Goal: Task Accomplishment & Management: Manage account settings

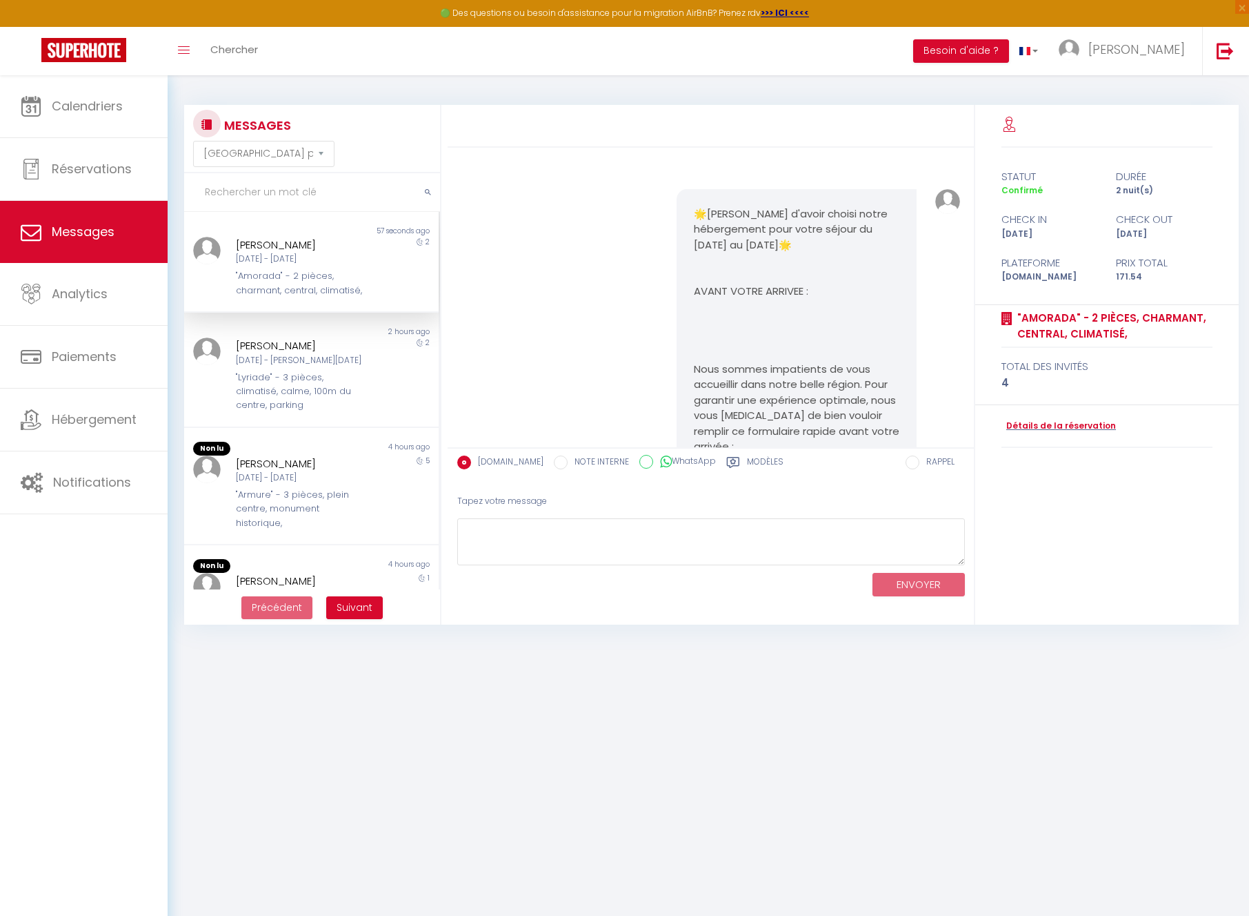
select select "message"
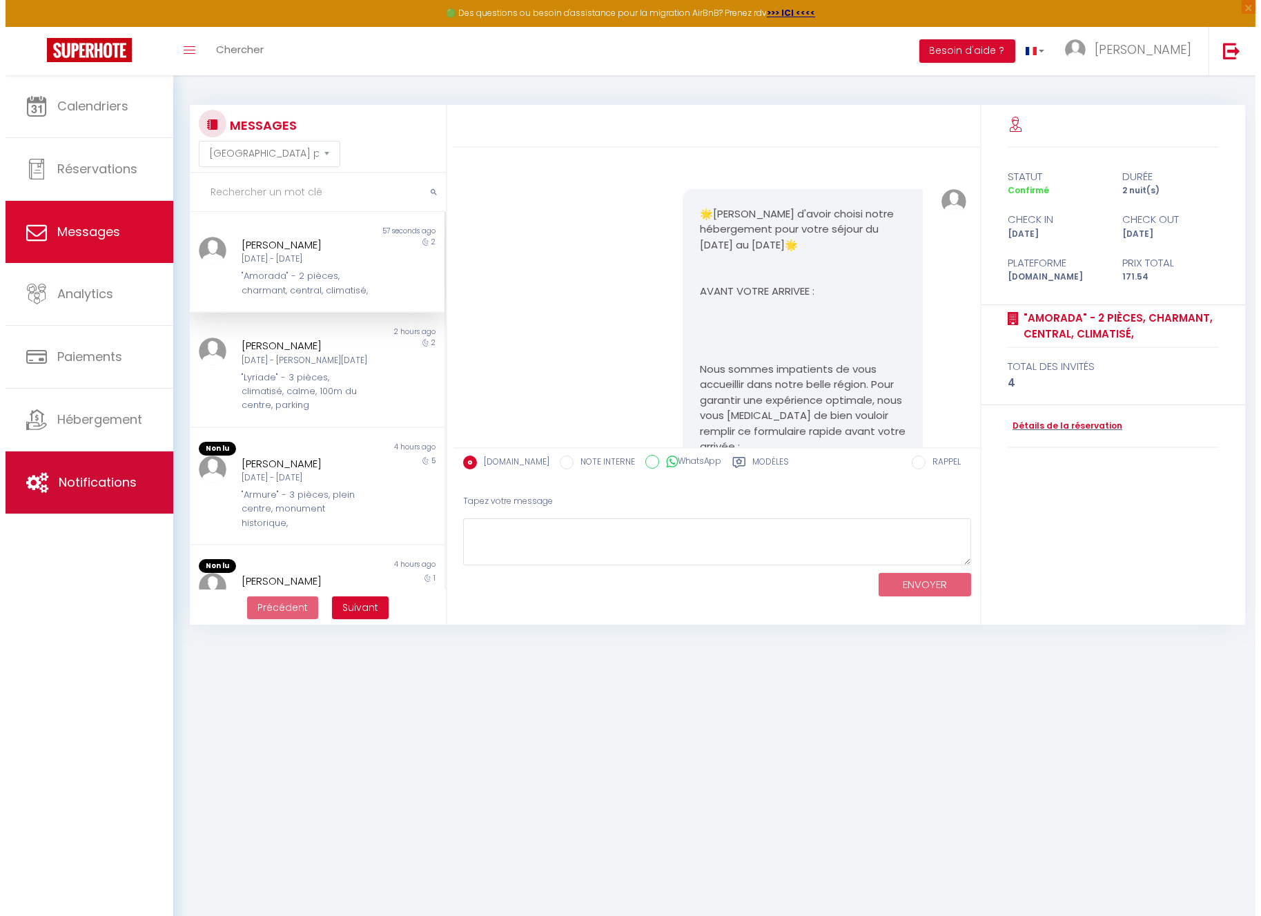
scroll to position [11199, 0]
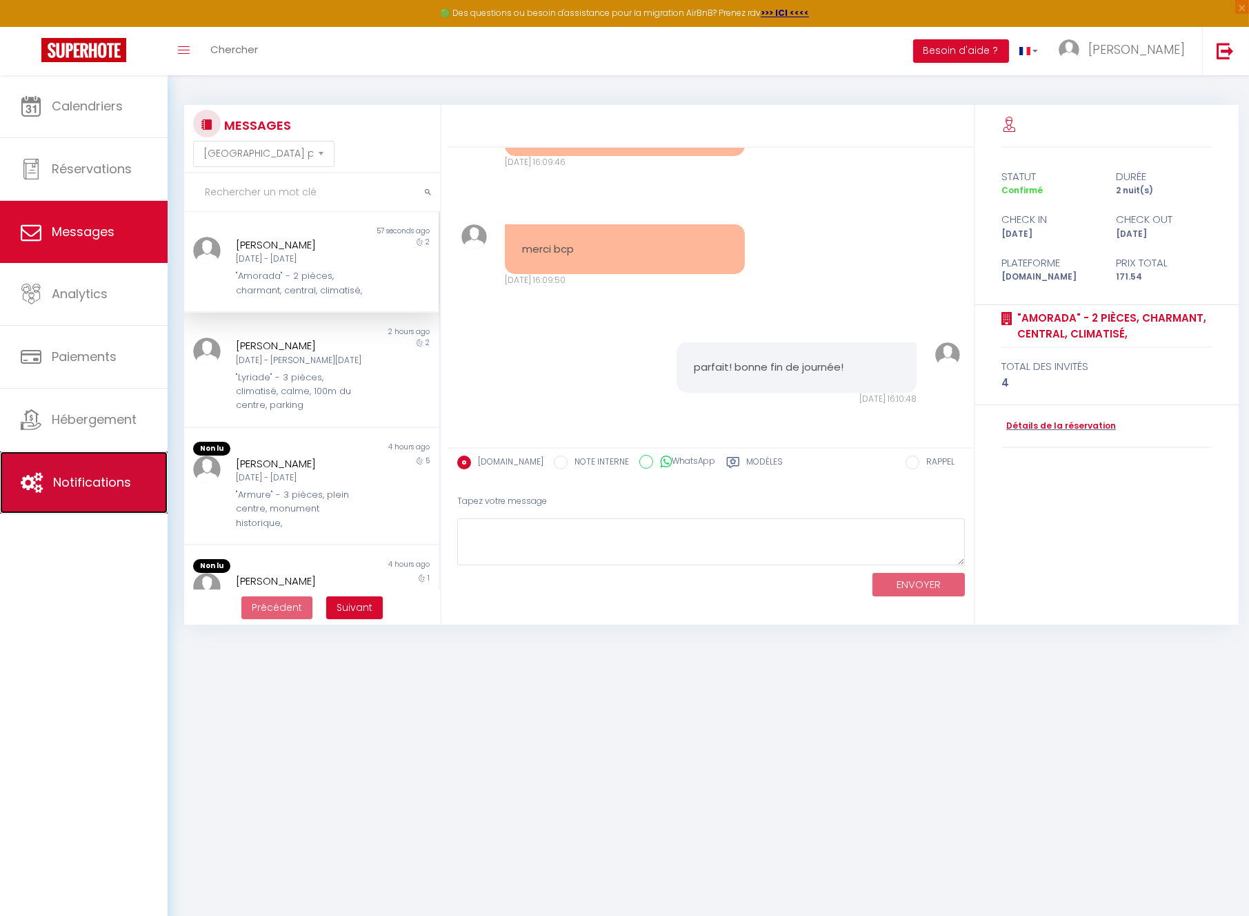
click at [86, 486] on span "Notifications" at bounding box center [92, 481] width 78 height 17
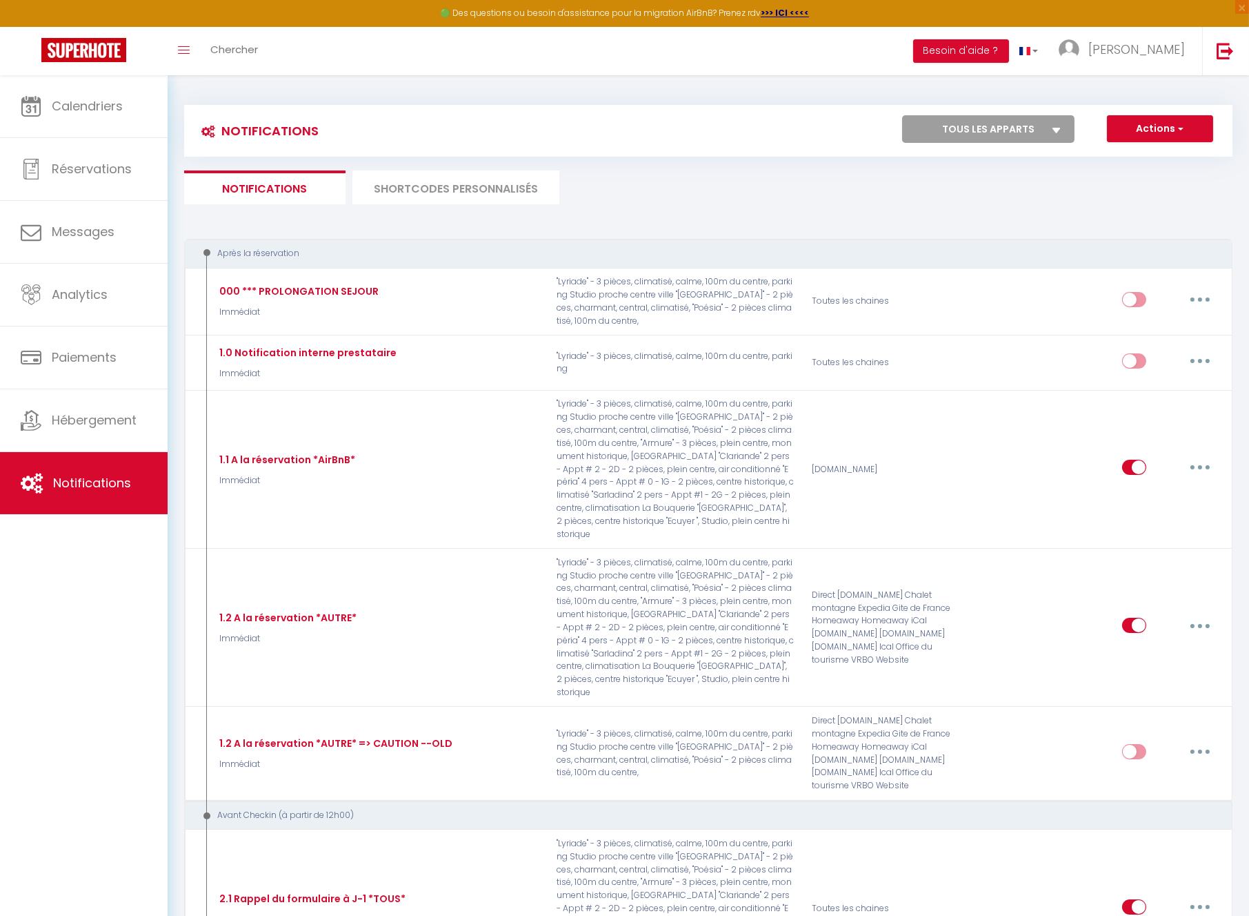
click at [411, 185] on li "SHORTCODES PERSONNALISÉS" at bounding box center [456, 187] width 207 height 34
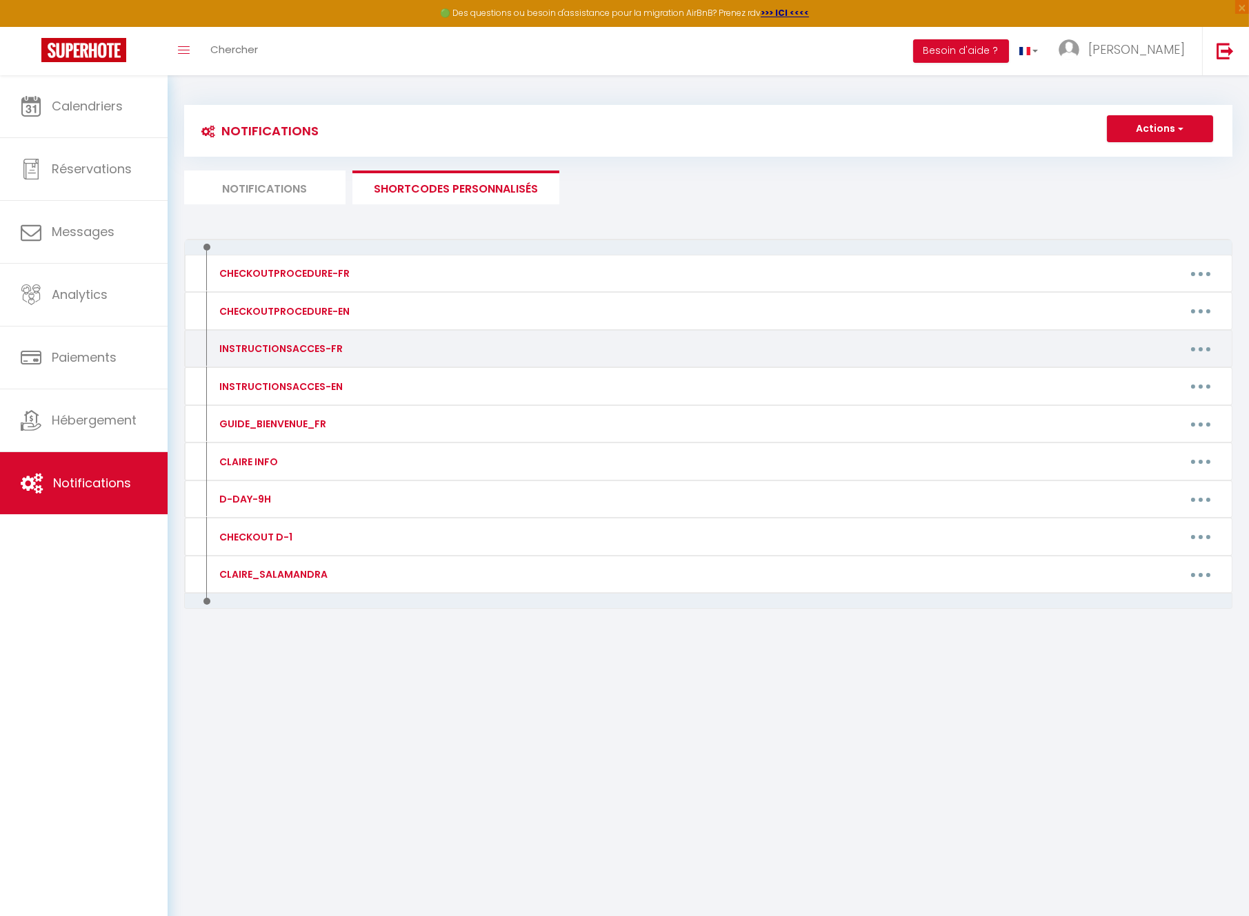
click at [1202, 355] on button "button" at bounding box center [1201, 348] width 39 height 22
click at [1163, 377] on link "Editer" at bounding box center [1165, 379] width 102 height 23
type input "INSTRUCTIONSACCES-FR"
type textarea "🔑🔒 VOS INSTRUCTIONS CHECKIN :"
type textarea "La maison se trouve au [STREET_ADDRESS]. Vous pouvez vous garer devant le garag…"
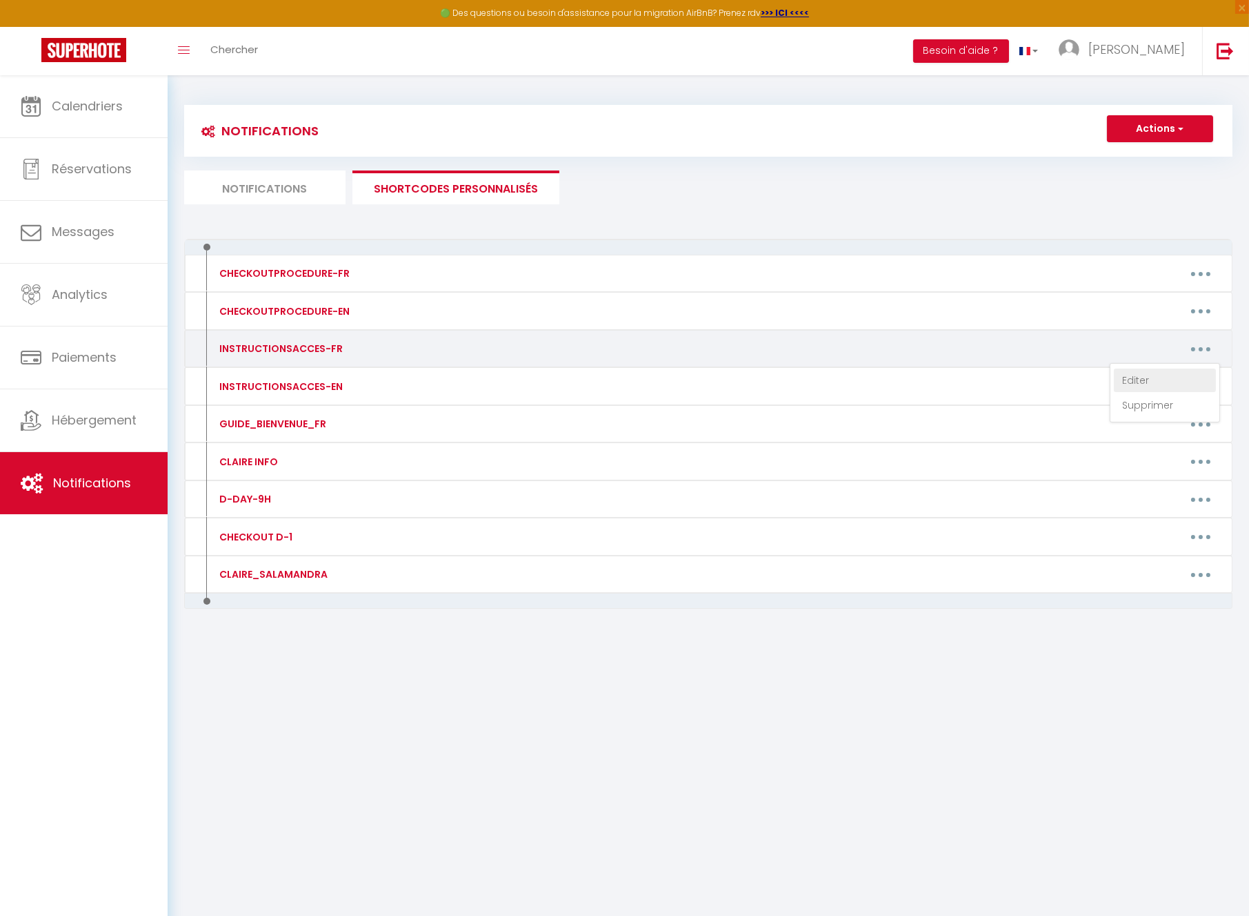
type textarea "1. Rendez-vous au [STREET_ADDRESS][PERSON_NAME]. 2. [GEOGRAPHIC_DATA] à clef si…"
type textarea "1. Rendez-vous au [STREET_ADDRESS]. 2. [GEOGRAPHIC_DATA] à clef située à gauche…"
type textarea "1. Rendez-vous au [STREET_ADDRESS] 2. Entrez le code de la porte de l'immeuble,…"
type textarea "1. Rendez-vous au [STREET_ADDRESS]. 2. Ouvrez la boite à clef #0 située à gauch…"
type textarea "1. Rendez-vous au [STREET_ADDRESS]. 2. Ouvrez la boite à clef #1 située à gauch…"
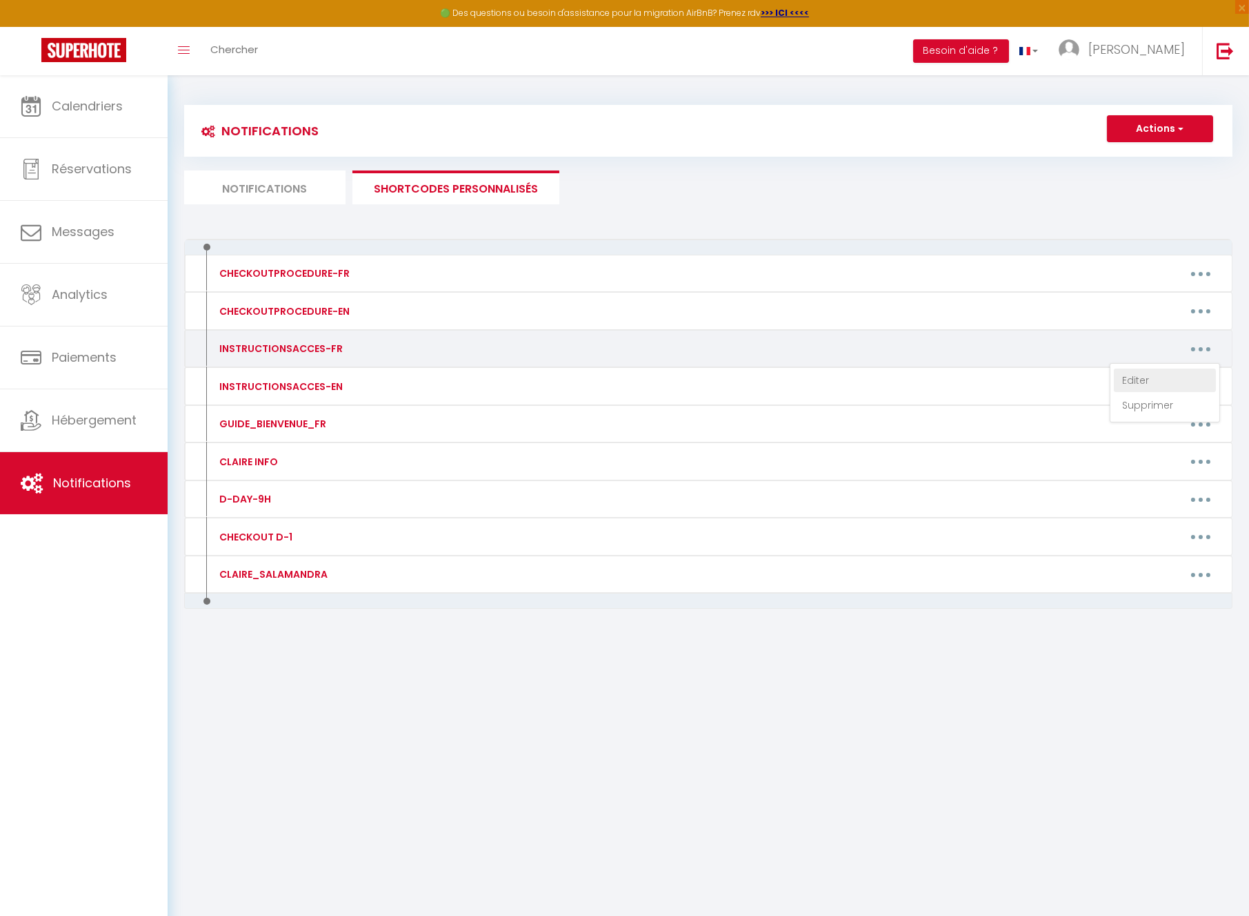
type textarea "1. Rendez-vous au [STREET_ADDRESS]. 2. Ouvrez la boite à clef #2 située à gauch…"
type textarea "1. Rendez-vous au [STREET_ADDRESS] 2. Entrez le code de la porte de l'immeuble,…"
type textarea "1. Rendez-vous au [STREET_ADDRESS]. 2. Entrez le code de la porte de l'immeuble…"
type textarea "1. Rendez-vous au [STREET_ADDRESS] 2. Vous trouverez la clef dans une boîte séc…"
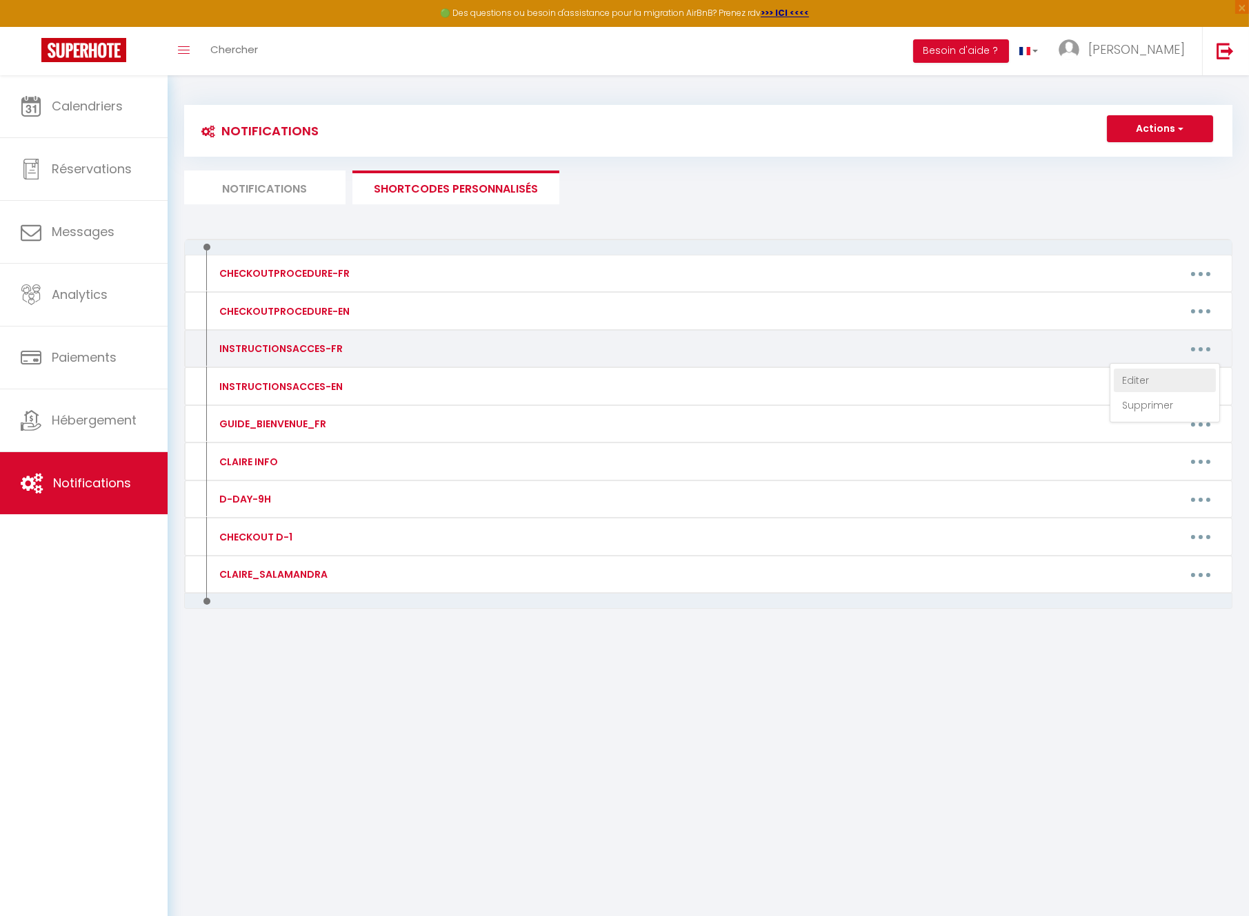
type textarea "1. Rendez-vous au [STREET_ADDRESS]. 2. Entrez le code de la porte de l'immeuble…"
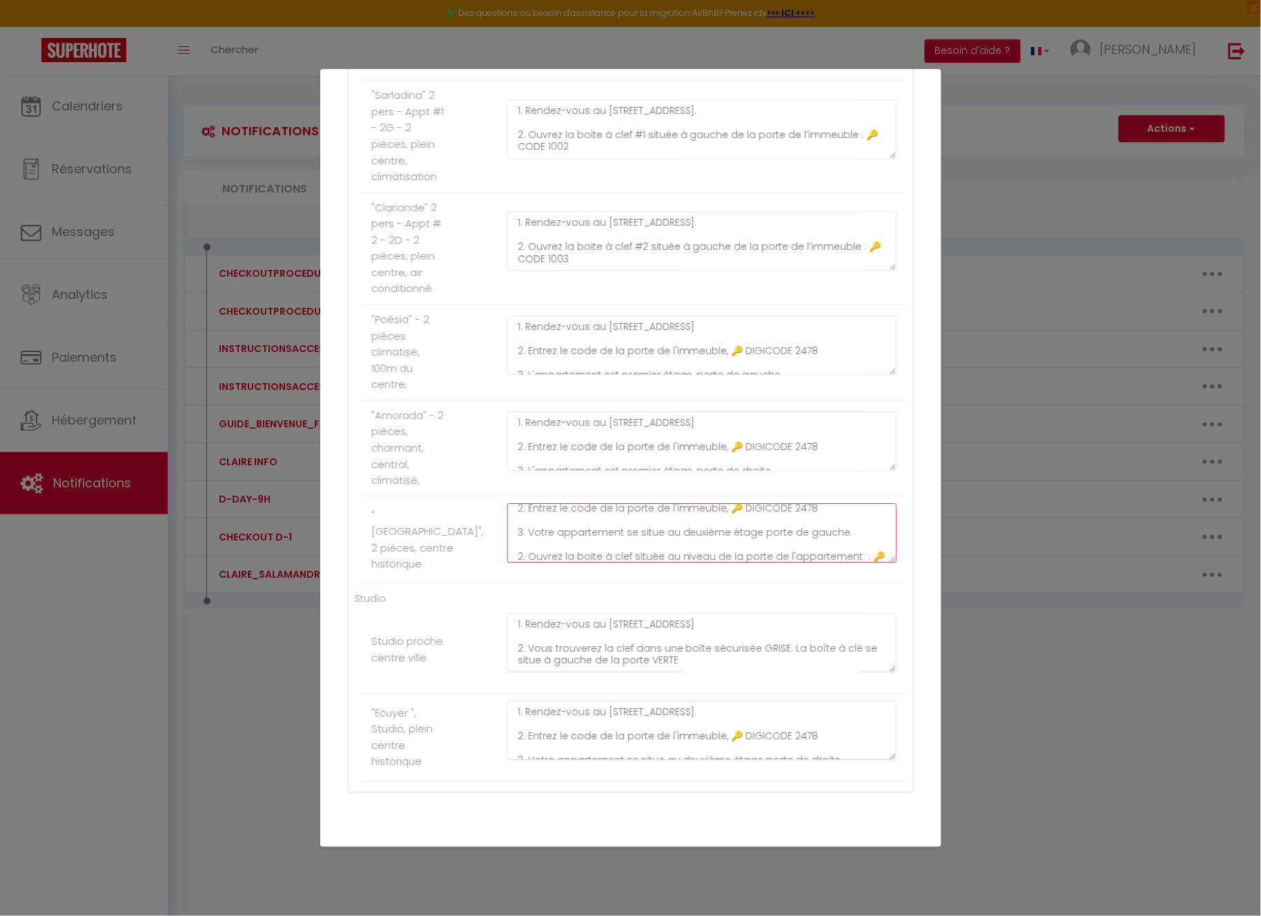
scroll to position [61, 0]
click at [571, 556] on textarea "1. Rendez-vous au [STREET_ADDRESS]. 2. Entrez le code de la porte de l'immeuble…" at bounding box center [702, 532] width 390 height 59
type textarea "1. Rendez-vous au [STREET_ADDRESS]. 2. Entrez le code de la porte de l'immeuble…"
click at [897, 560] on div "Maison LE CLOS DES PIERRES Le Nid Des Chênes La maison se trouve au [STREET_ADD…" at bounding box center [631, 109] width 566 height 1365
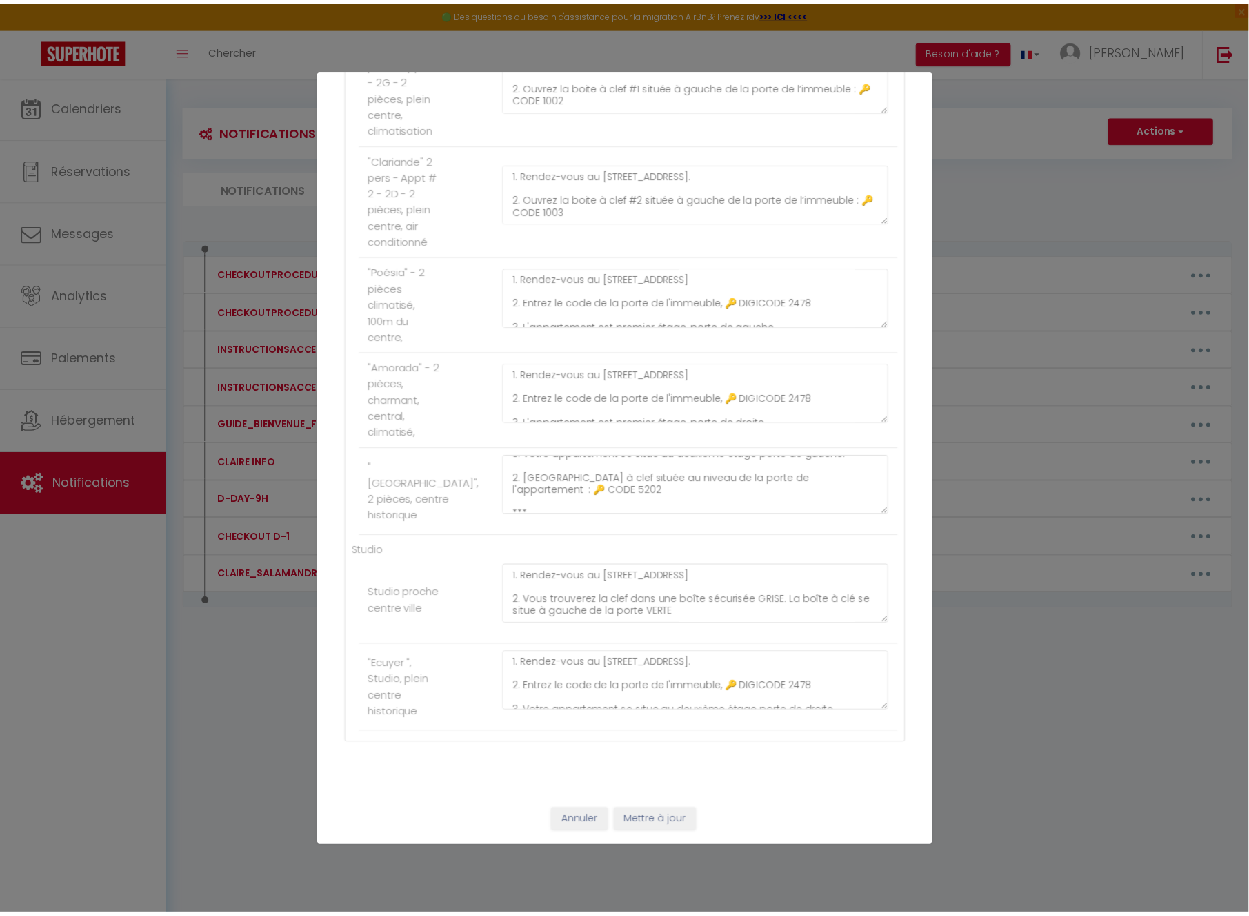
scroll to position [994, 0]
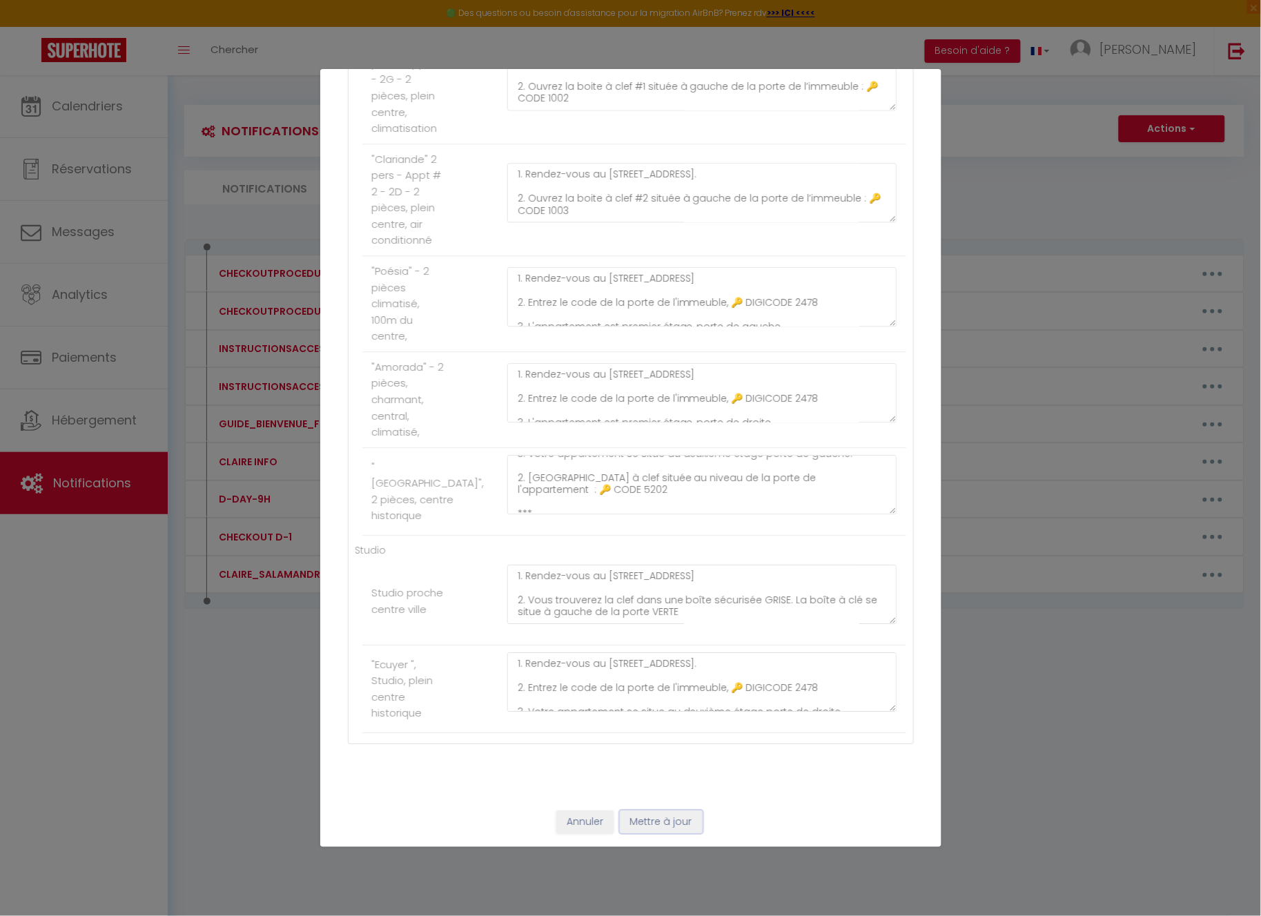
click at [664, 816] on button "Mettre à jour" at bounding box center [661, 821] width 83 height 23
